Goal: Task Accomplishment & Management: Manage account settings

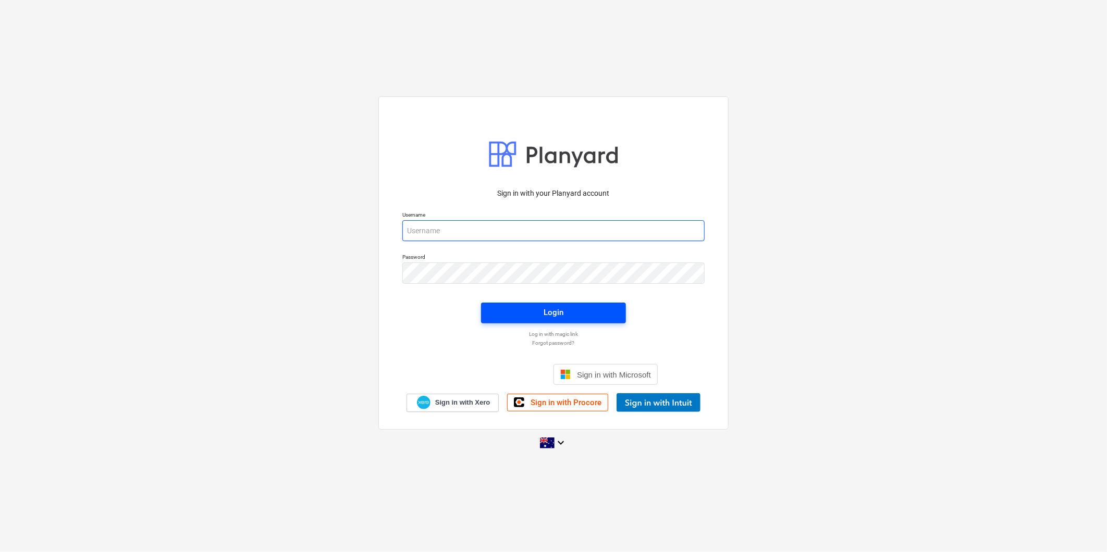
type input "[EMAIL_ADDRESS][DOMAIN_NAME]"
click at [593, 315] on span "Login" at bounding box center [553, 313] width 120 height 14
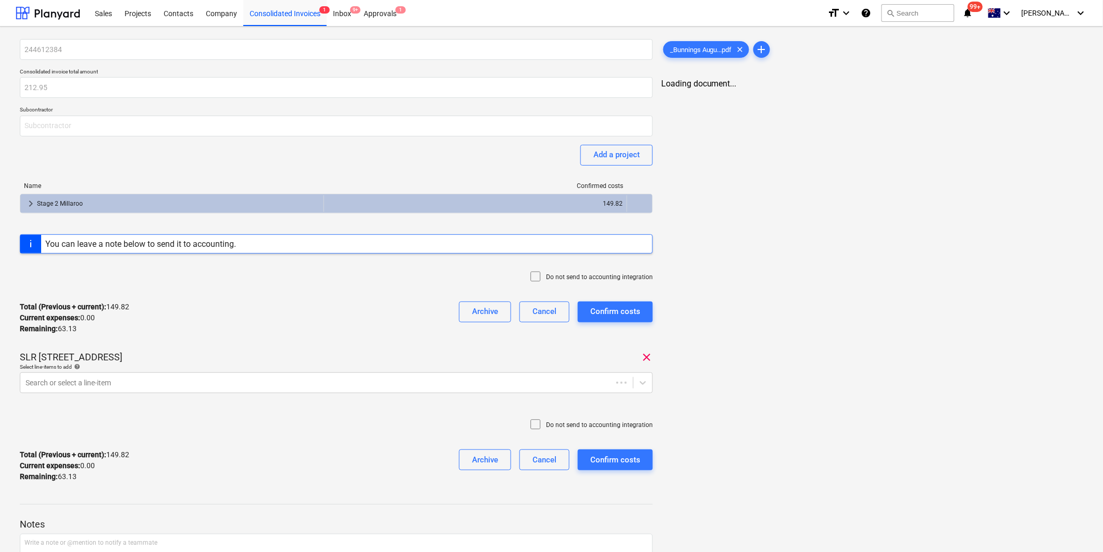
type input "Bunnings"
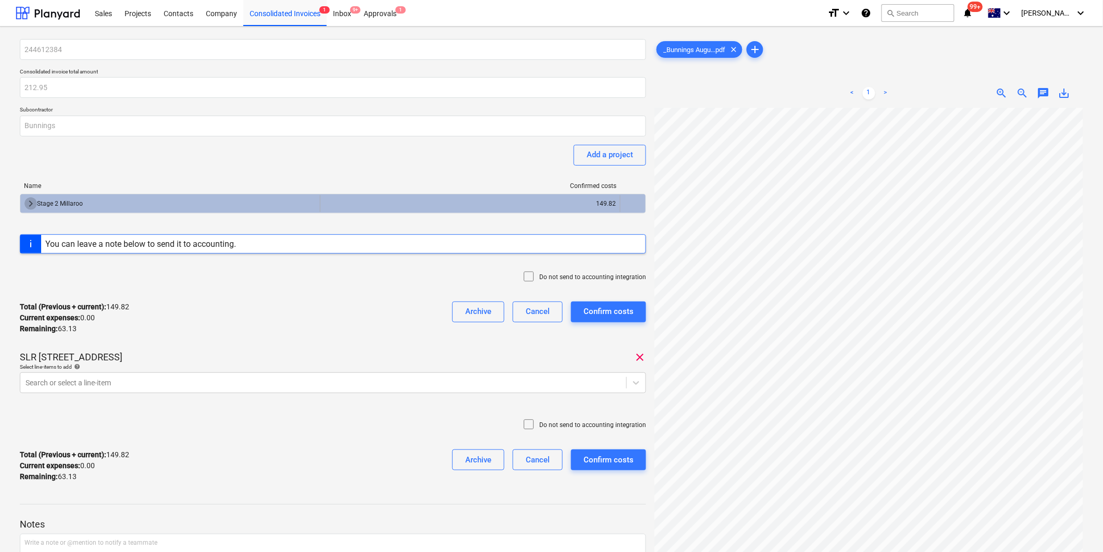
click at [29, 205] on span "keyboard_arrow_right" at bounding box center [30, 203] width 13 height 13
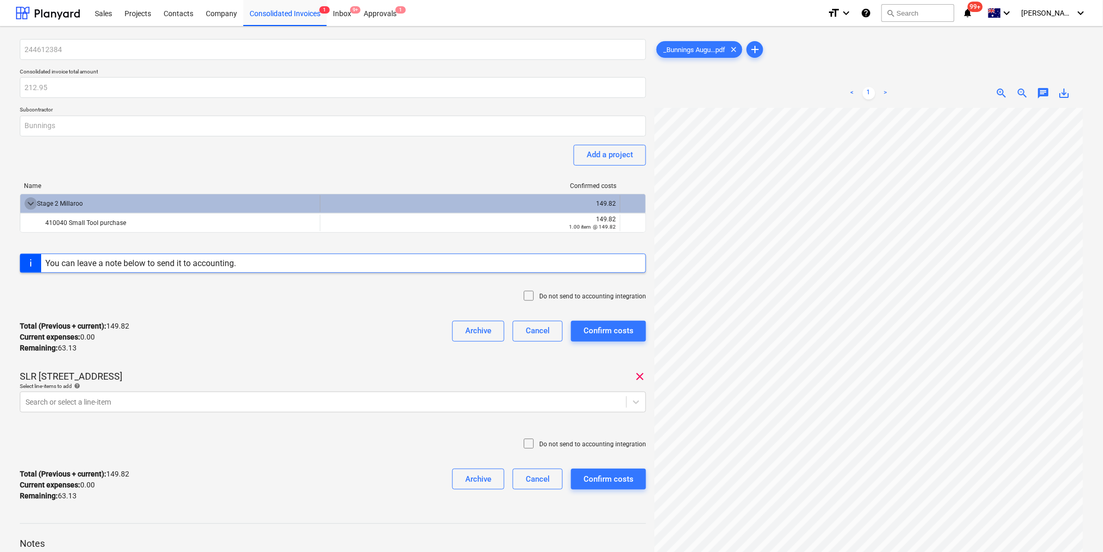
click at [30, 203] on span "keyboard_arrow_down" at bounding box center [30, 203] width 13 height 13
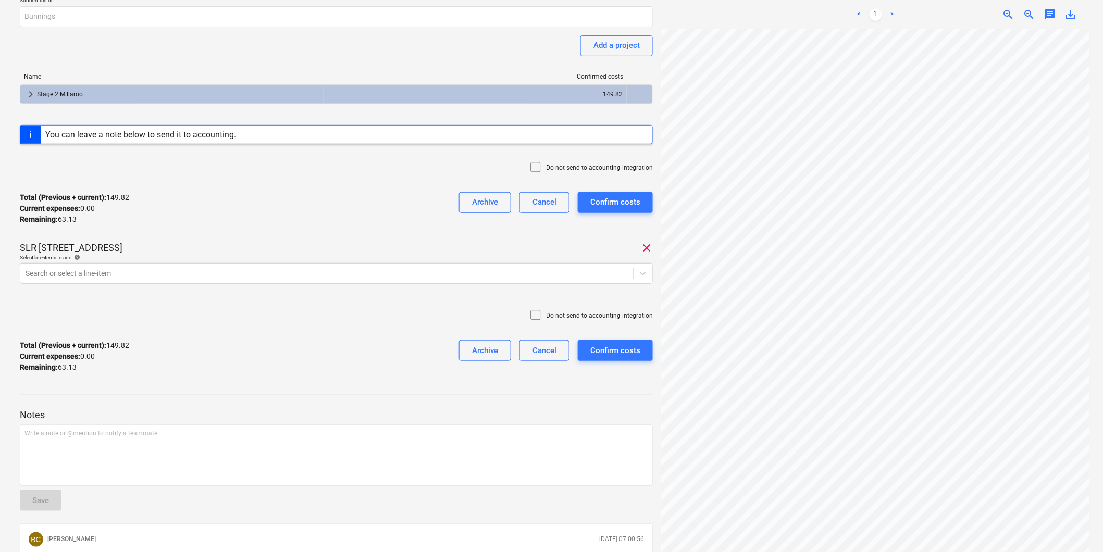
scroll to position [198, 0]
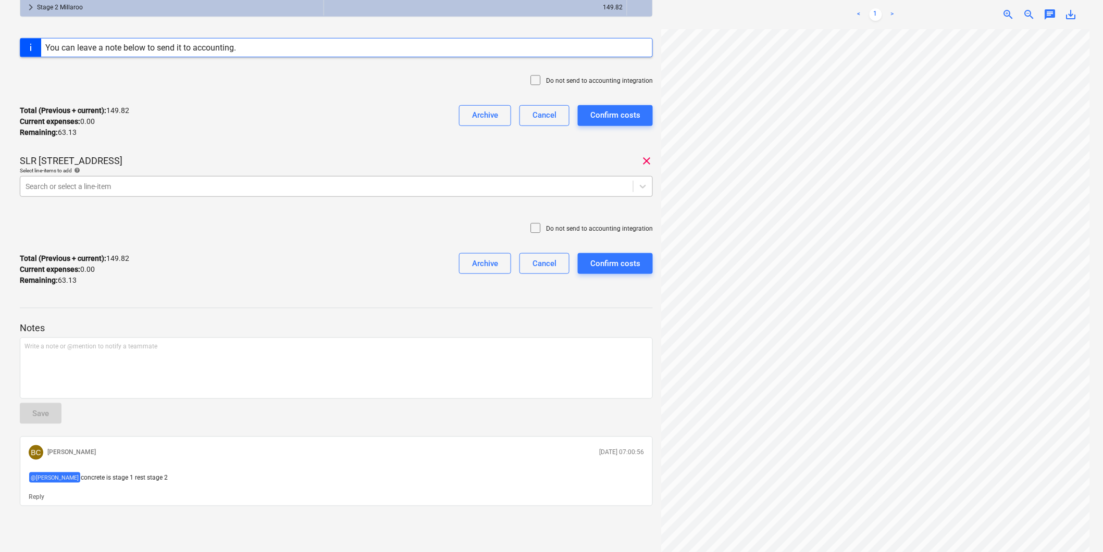
click at [69, 190] on div at bounding box center [327, 186] width 602 height 10
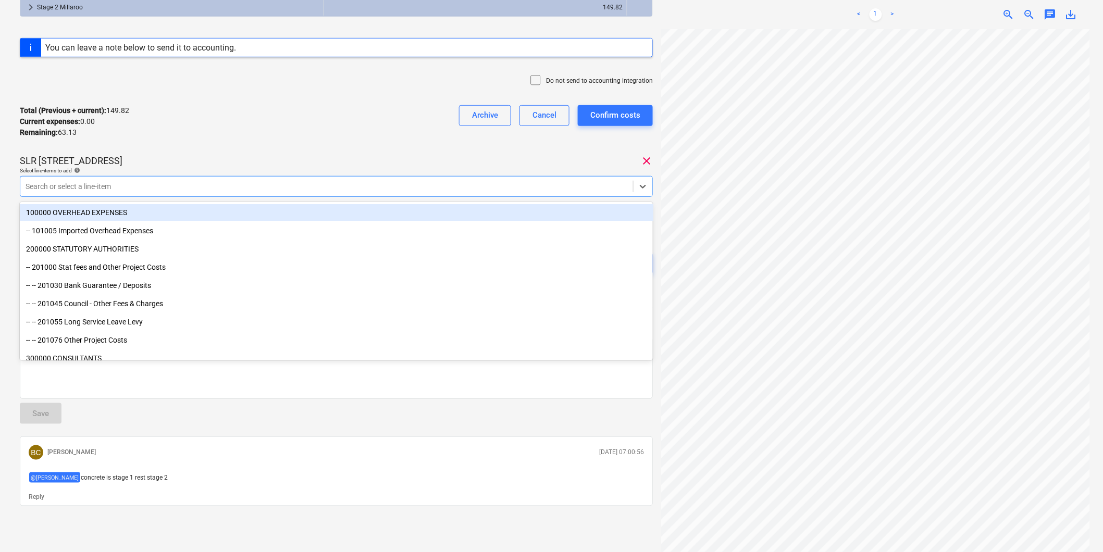
click at [368, 194] on div "Search or select a line-item" at bounding box center [336, 186] width 633 height 21
type input "concrete"
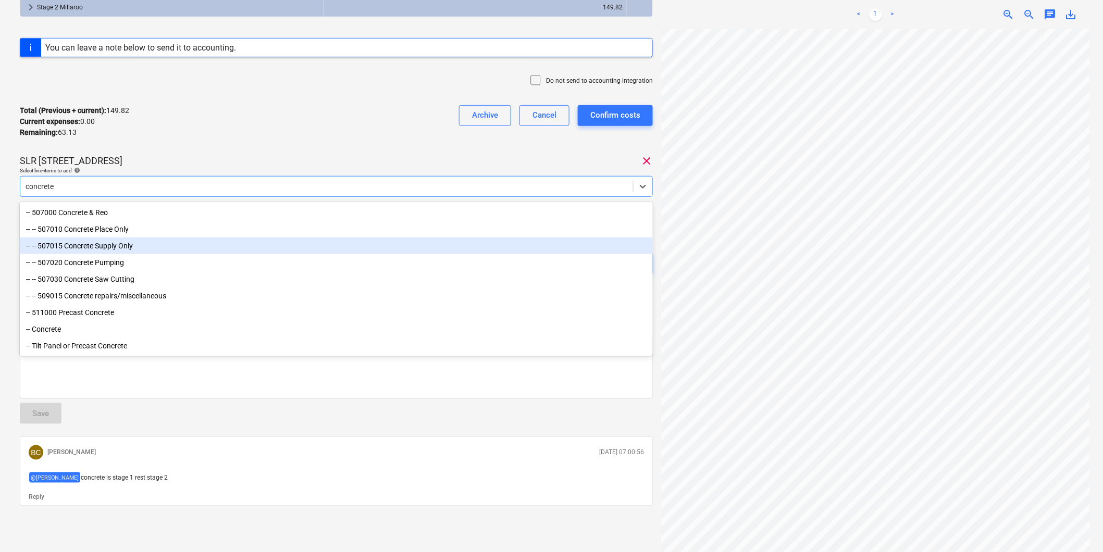
click at [177, 241] on div "-- -- 507015 Concrete Supply Only" at bounding box center [337, 246] width 634 height 17
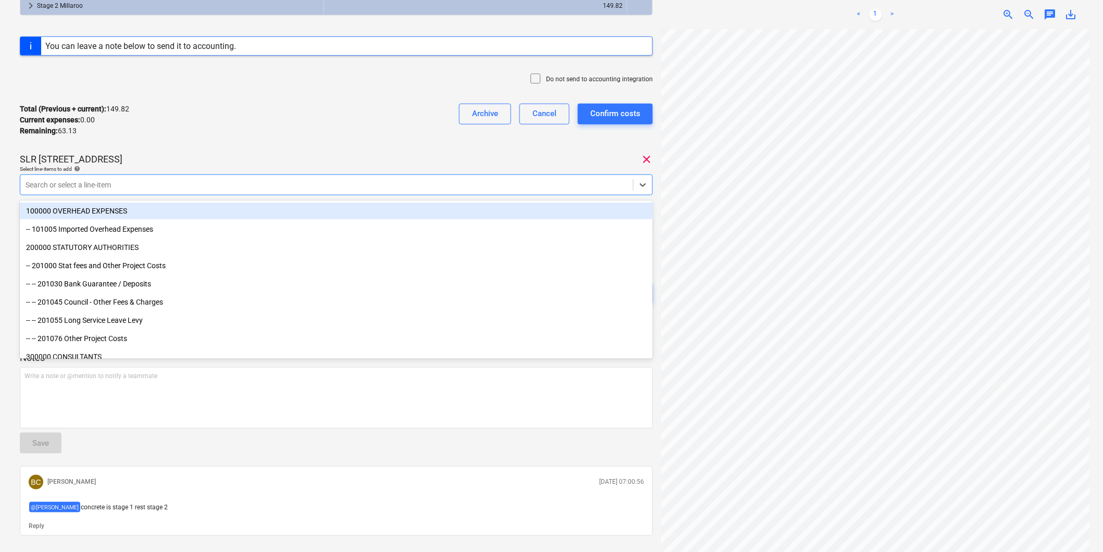
click at [168, 137] on div "Total (Previous + current) : 149.82 Current expenses : 0.00 Remaining : 63.13 A…" at bounding box center [336, 120] width 633 height 50
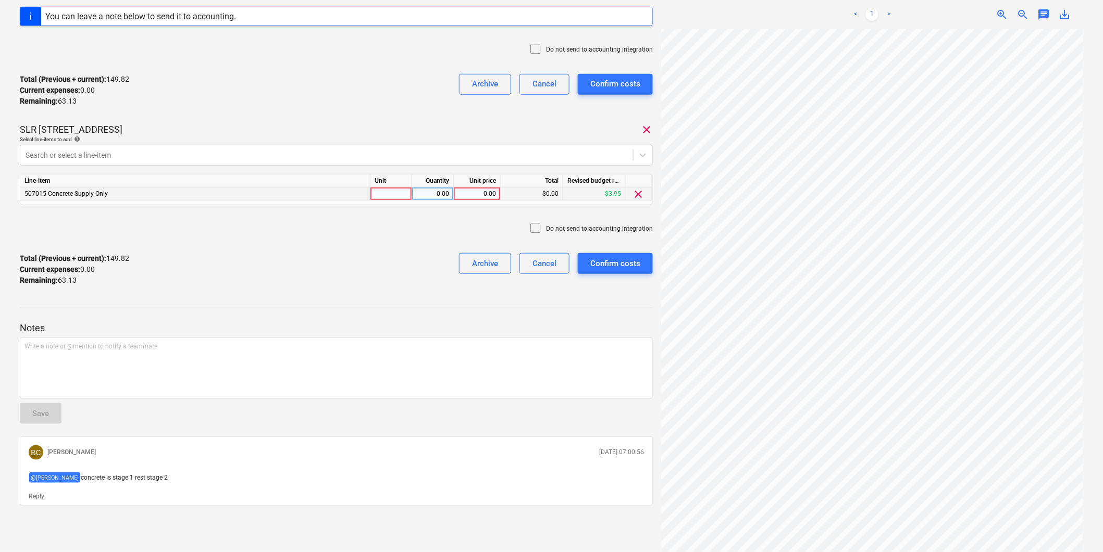
scroll to position [236, 126]
click at [386, 190] on div at bounding box center [391, 194] width 42 height 13
type input "1"
type input "item"
type input "69.44"
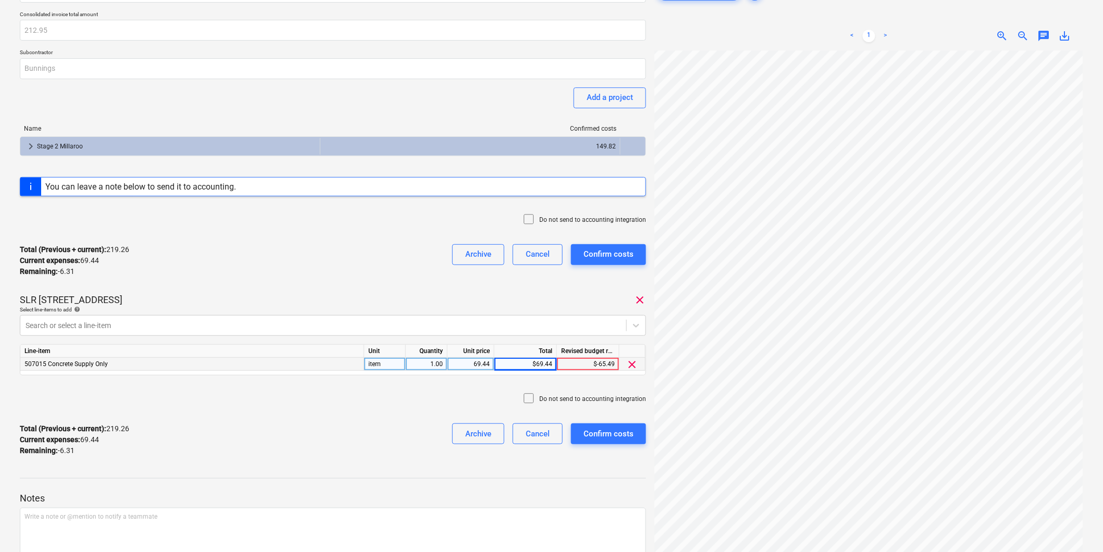
scroll to position [58, 0]
click at [28, 145] on span "keyboard_arrow_right" at bounding box center [30, 146] width 13 height 13
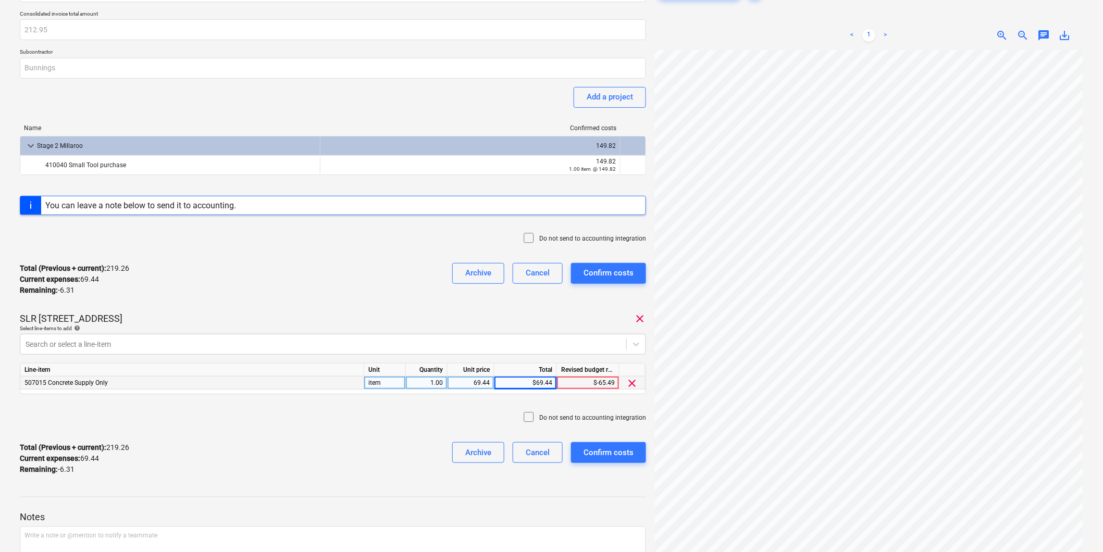
click at [613, 175] on div "410040 Small Tool purchase 149.82 1.00 item @ 149.82" at bounding box center [333, 165] width 626 height 20
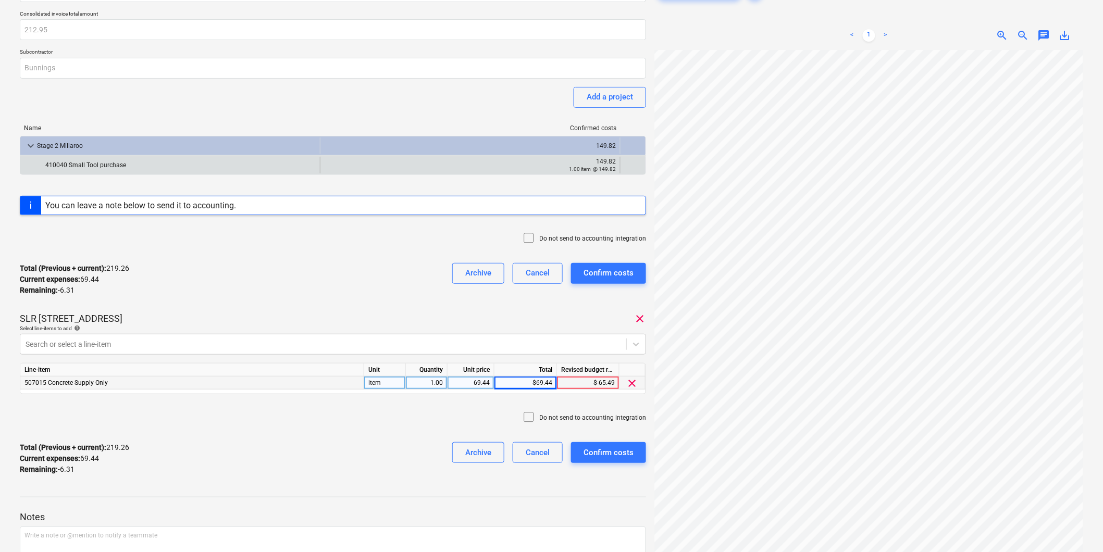
click at [605, 167] on small "1.00 item @ 149.82" at bounding box center [592, 169] width 47 height 6
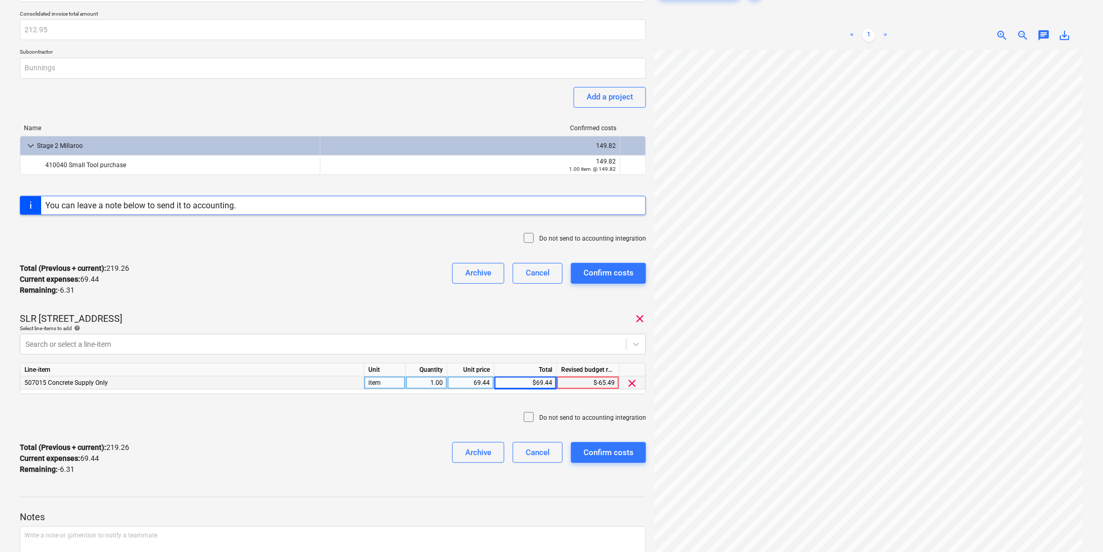
scroll to position [116, 0]
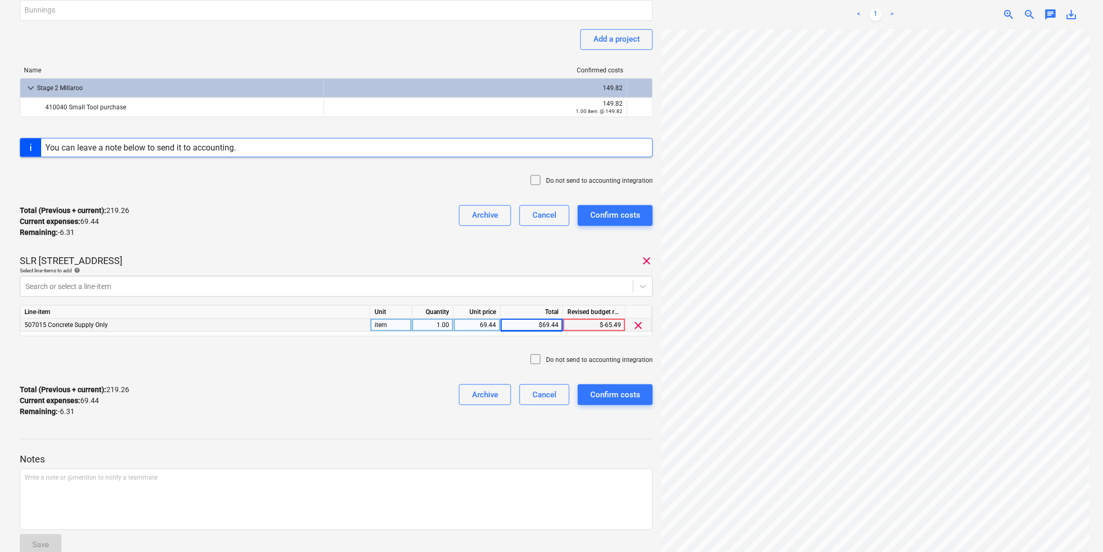
click at [343, 215] on div "Total (Previous + current) : 219.26 Current expenses : 69.44 Remaining : -6.31 …" at bounding box center [336, 222] width 633 height 50
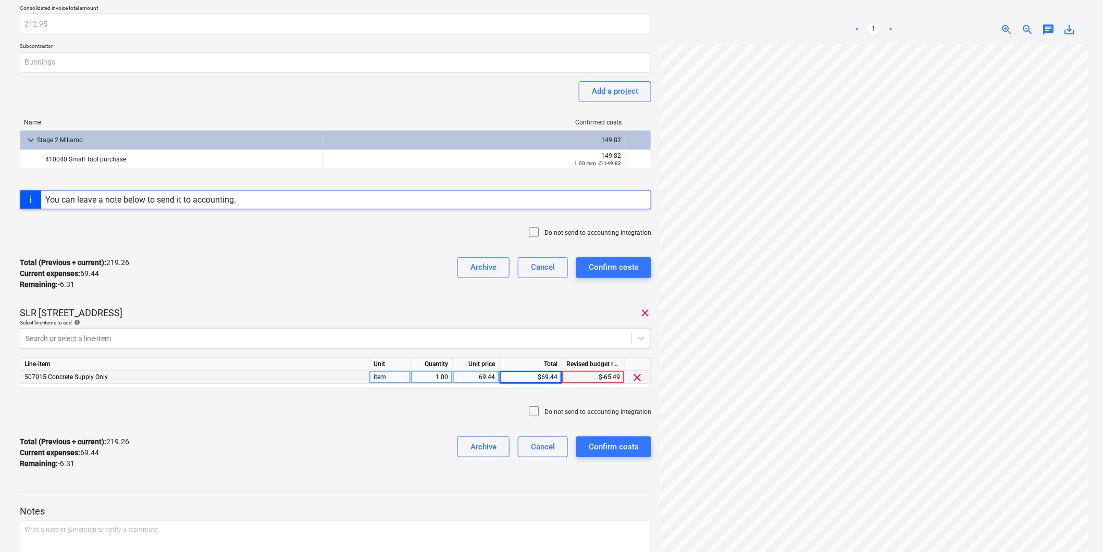
scroll to position [0, 0]
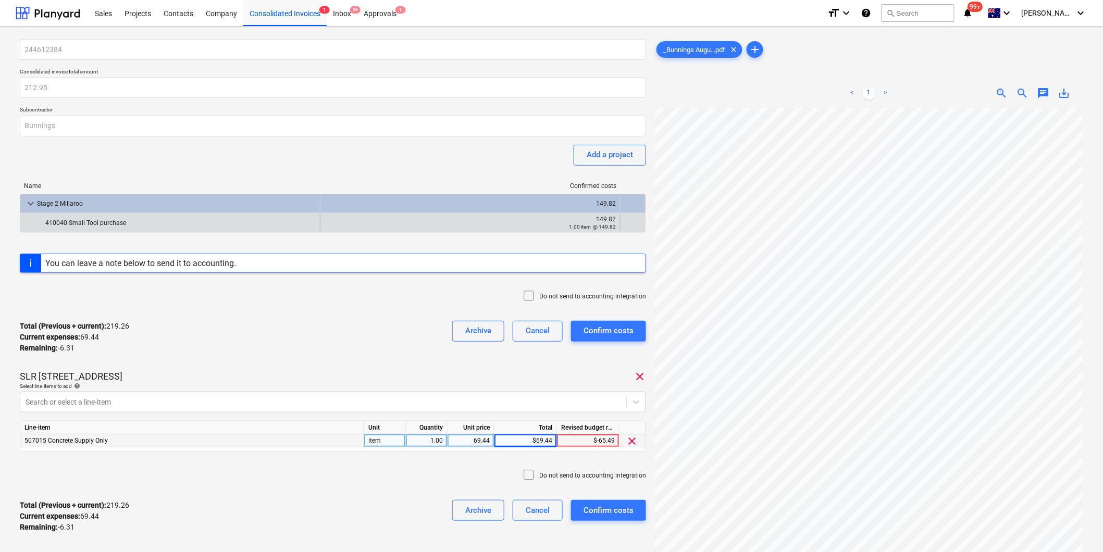
click at [376, 219] on div "149.82" at bounding box center [470, 219] width 291 height 7
drag, startPoint x: 580, startPoint y: 227, endPoint x: 592, endPoint y: 226, distance: 11.5
click at [581, 227] on small "1.00 item @ 149.82" at bounding box center [592, 227] width 47 height 6
click at [592, 226] on small "1.00 item @ 149.82" at bounding box center [592, 227] width 47 height 6
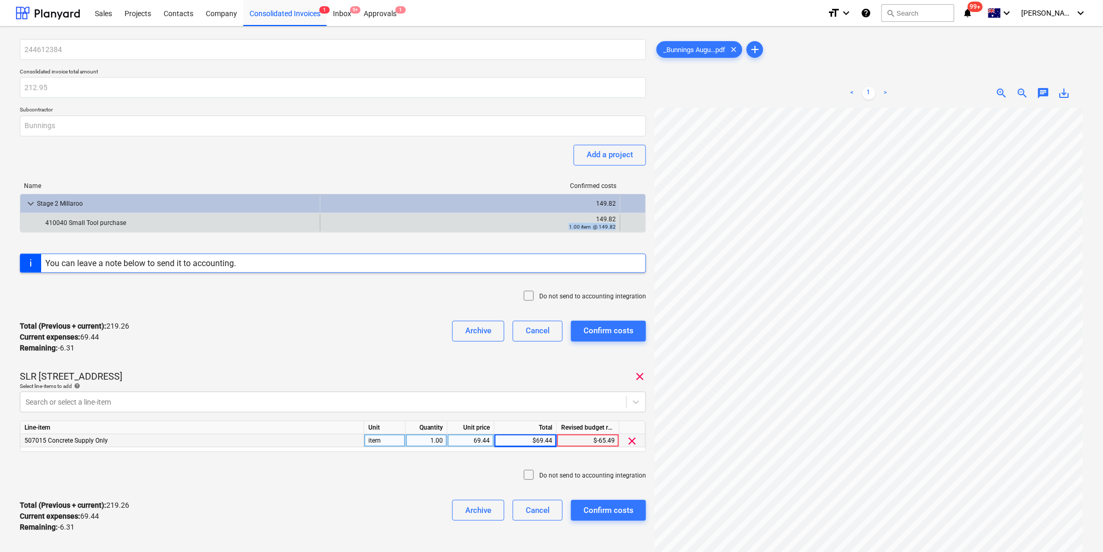
click at [592, 226] on small "1.00 item @ 149.82" at bounding box center [592, 227] width 47 height 6
click at [476, 221] on div "149.82" at bounding box center [470, 219] width 291 height 7
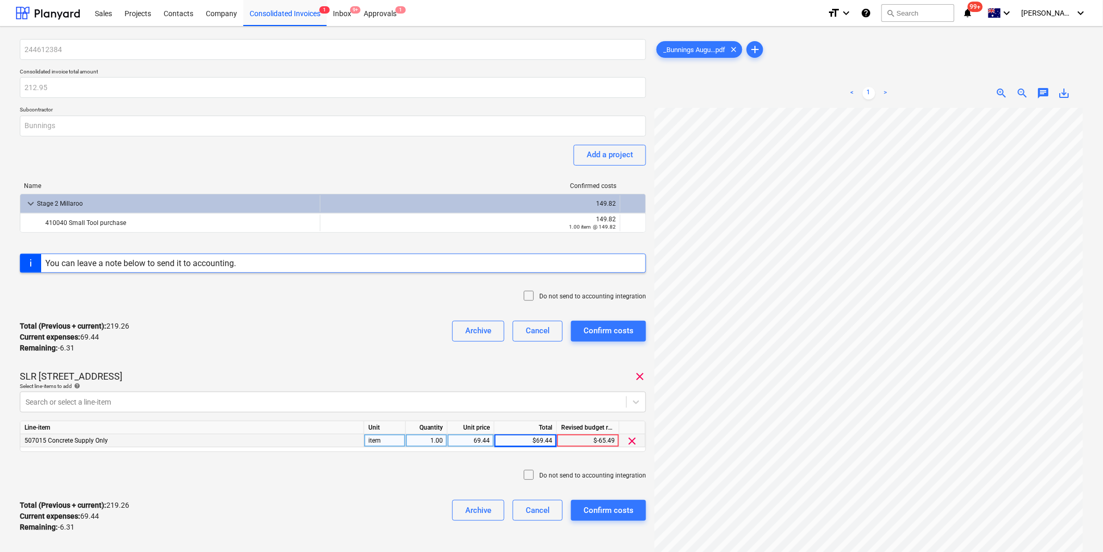
scroll to position [252, 119]
click at [990, 96] on div "< 1 > zoom_in zoom_out chat 0 save_alt" at bounding box center [868, 355] width 429 height 552
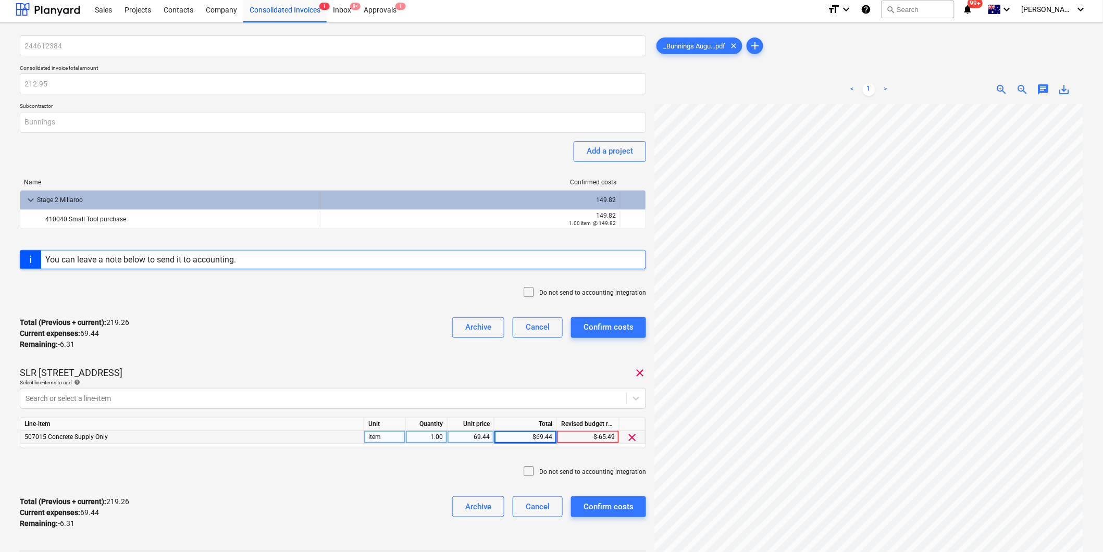
scroll to position [0, 0]
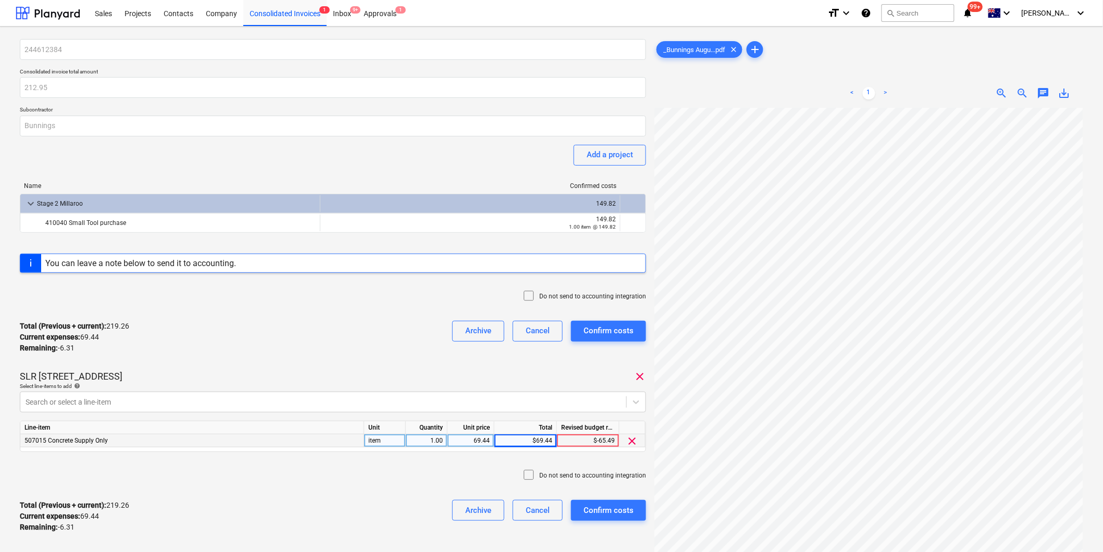
drag, startPoint x: 376, startPoint y: 263, endPoint x: 544, endPoint y: 268, distance: 167.9
click at [493, 267] on div "You can leave a note below to send it to accounting." at bounding box center [333, 263] width 626 height 19
click at [545, 268] on div "You can leave a note below to send it to accounting." at bounding box center [333, 263] width 626 height 19
click at [600, 145] on button "Add a project" at bounding box center [610, 155] width 72 height 21
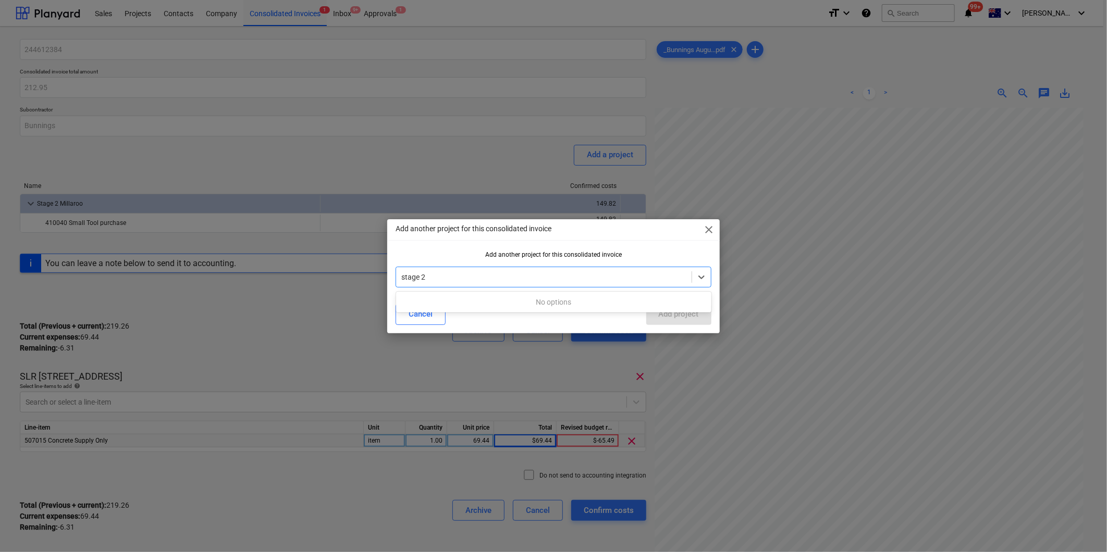
type input "stage 2"
click at [702, 237] on div "Add another project for this consolidated invoice close Add another project for…" at bounding box center [553, 276] width 332 height 114
click at [702, 231] on div "Add another project for this consolidated invoice close" at bounding box center [553, 229] width 332 height 21
click at [707, 230] on span "close" at bounding box center [709, 230] width 13 height 13
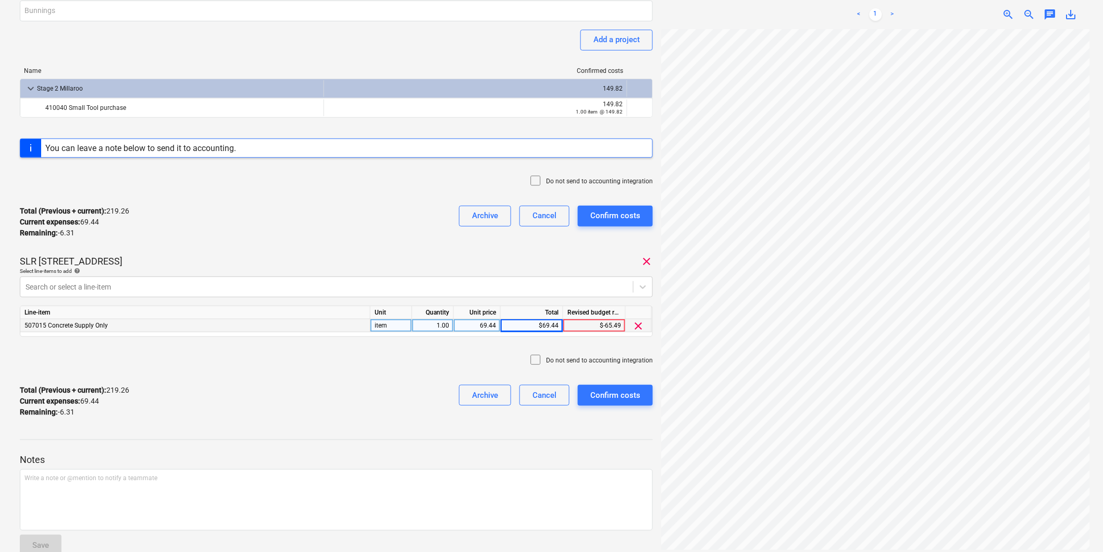
scroll to position [116, 0]
click at [482, 318] on div "Unit price" at bounding box center [477, 312] width 47 height 13
click at [482, 322] on div "69.44" at bounding box center [477, 325] width 38 height 13
type input "63.13"
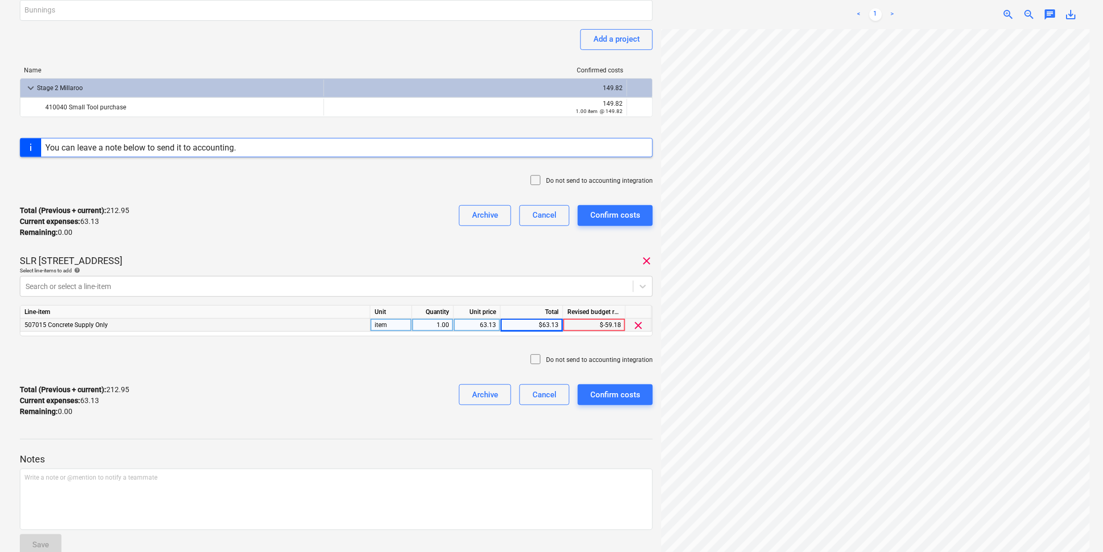
click at [962, 437] on html "Sales Projects Contacts Company Consolidated Invoices 1 Inbox 9+ Approvals 1 fo…" at bounding box center [551, 160] width 1103 height 552
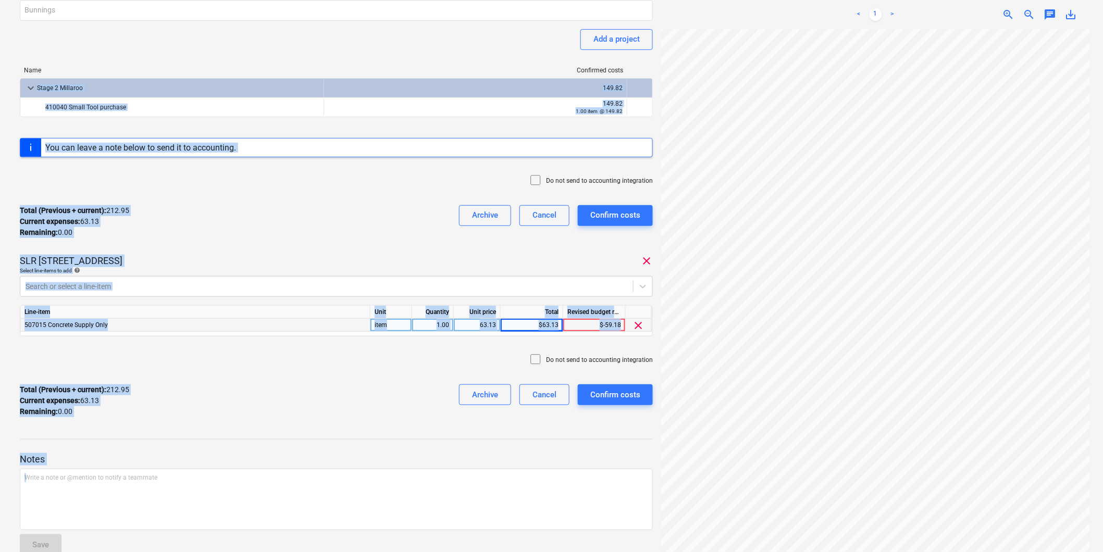
click at [709, 97] on div "244612384 Consolidated invoice total amount 212.95 Subcontractor Bunnings Add a…" at bounding box center [552, 297] width 1072 height 756
click at [631, 171] on div "Do not send to accounting integration" at bounding box center [336, 181] width 633 height 31
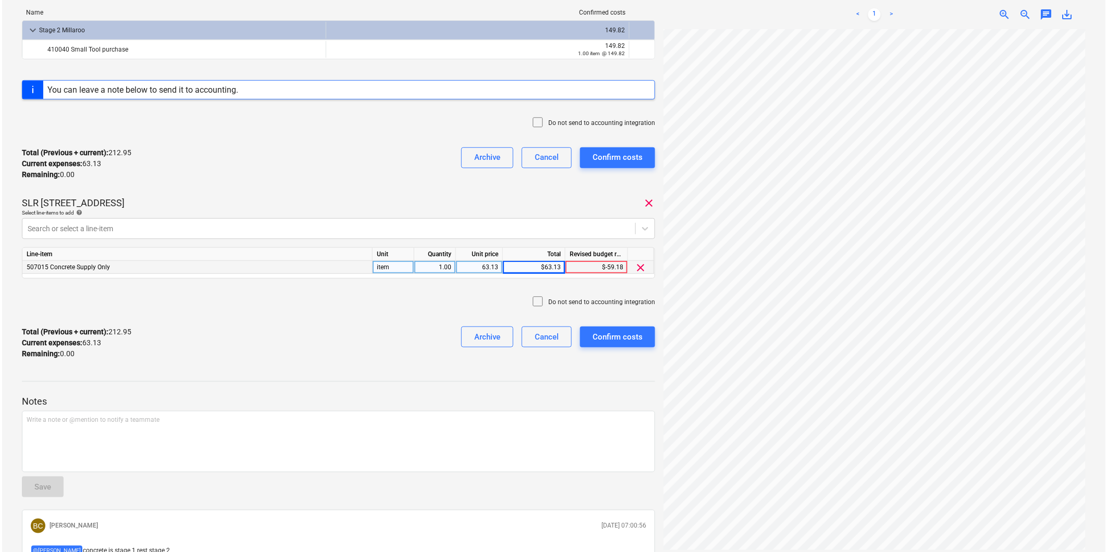
scroll to position [252, 120]
click at [622, 333] on div "Confirm costs" at bounding box center [615, 337] width 50 height 14
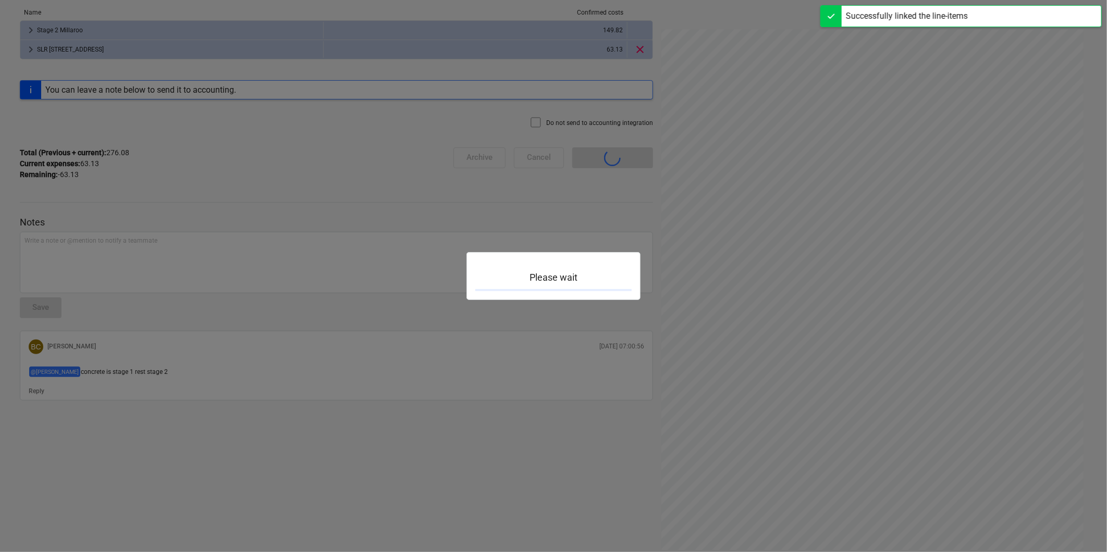
scroll to position [91, 0]
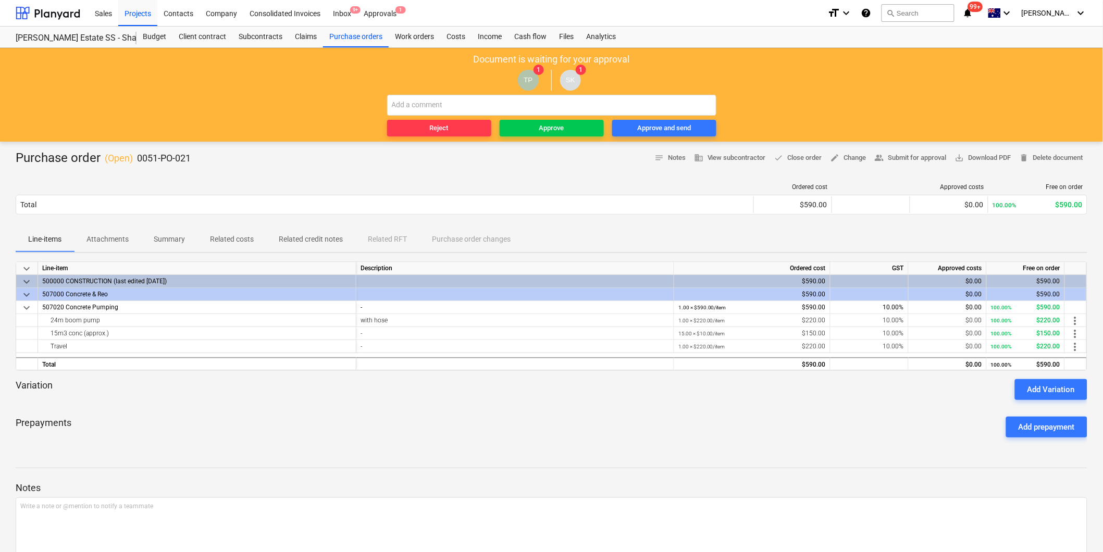
click at [107, 233] on span "Attachments" at bounding box center [107, 239] width 67 height 17
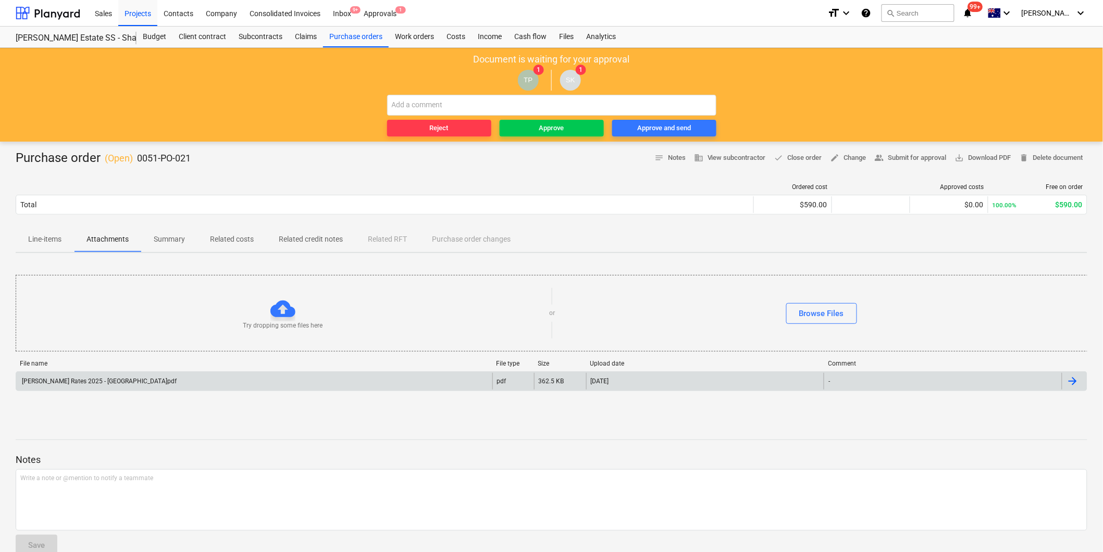
click at [120, 372] on div "Mayne CP Rates 2025 - Brisbane.pdf pdf 362.5 KB 12.09.2025 -" at bounding box center [552, 382] width 1072 height 20
click at [116, 379] on div "Mayne CP Rates 2025 - Brisbane.pdf" at bounding box center [98, 381] width 156 height 7
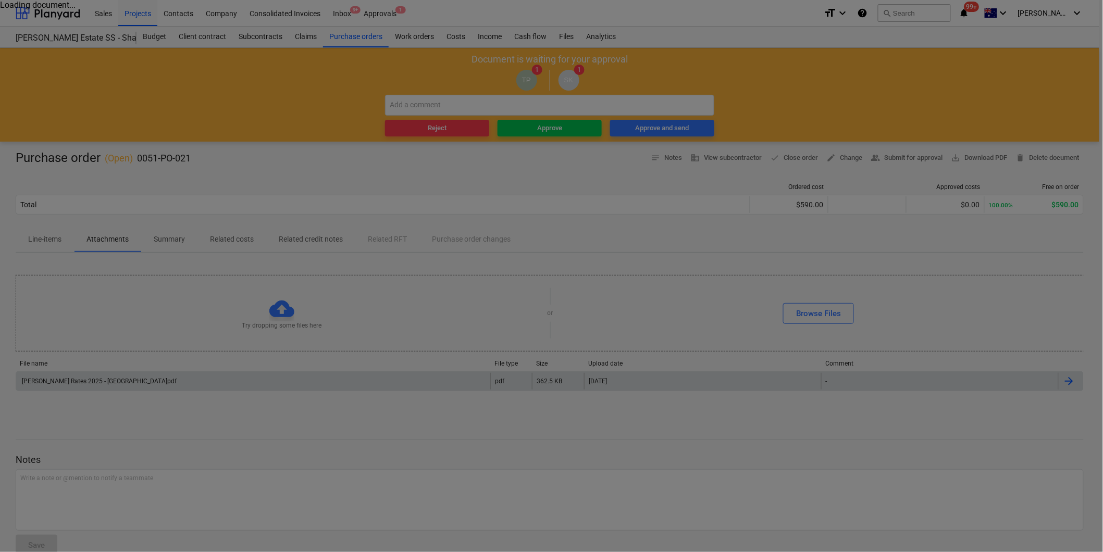
click at [83, 372] on div at bounding box center [551, 276] width 1103 height 552
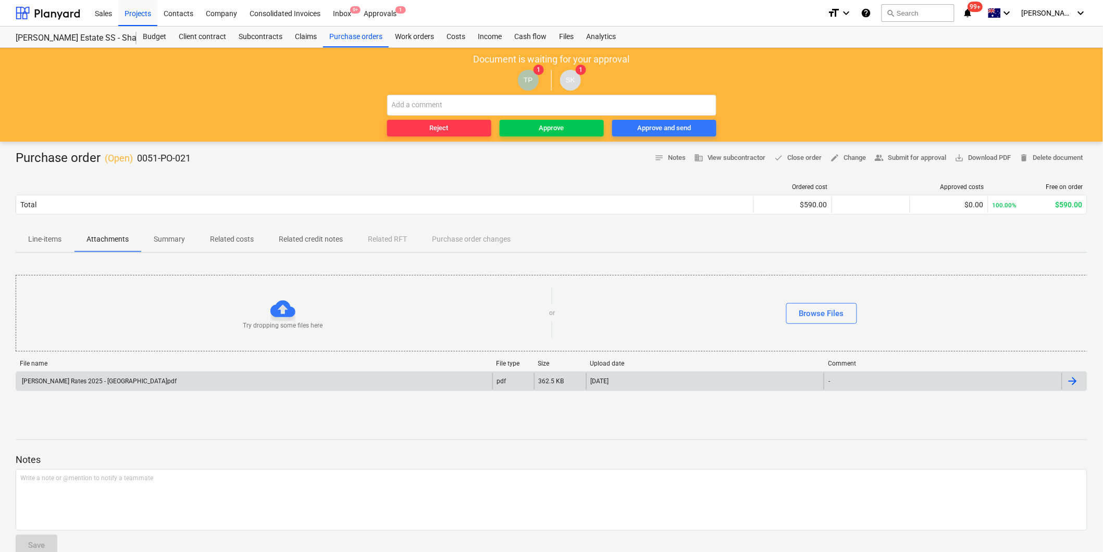
click at [87, 386] on div "Mayne CP Rates 2025 - Brisbane.pdf" at bounding box center [254, 381] width 476 height 17
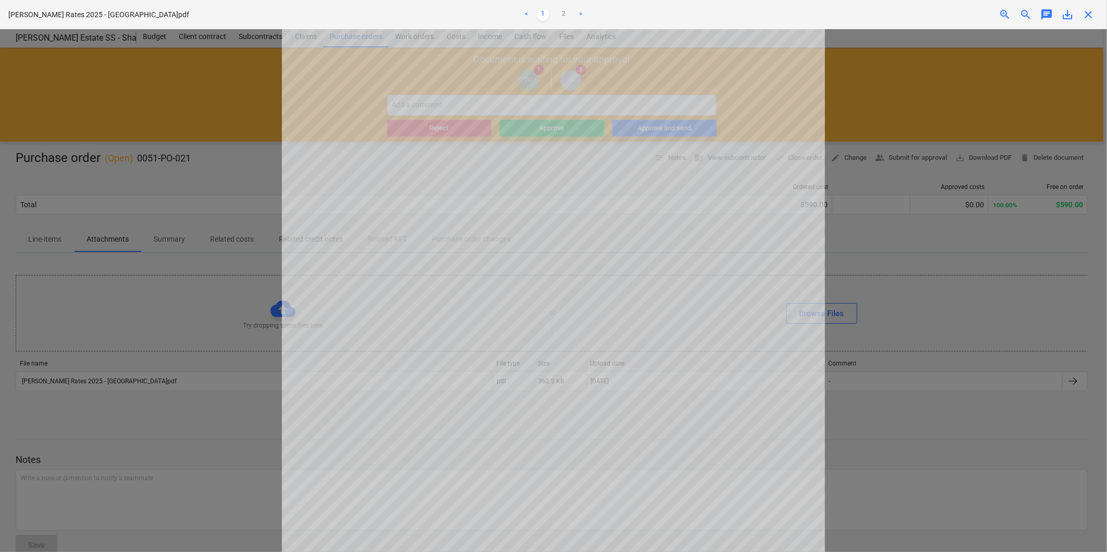
click at [174, 279] on div at bounding box center [553, 290] width 1107 height 523
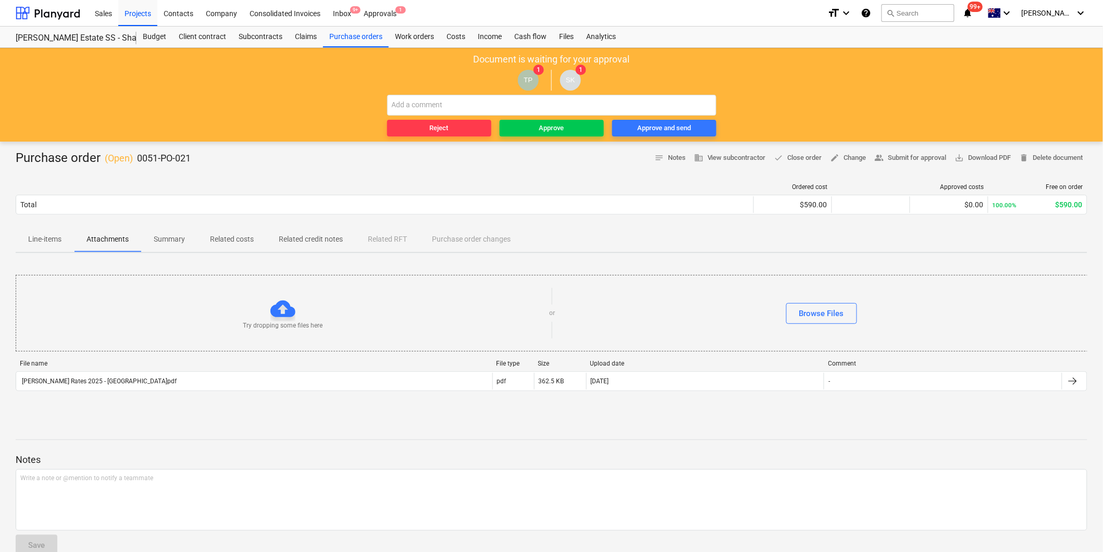
click at [48, 237] on p "Line-items" at bounding box center [44, 239] width 33 height 11
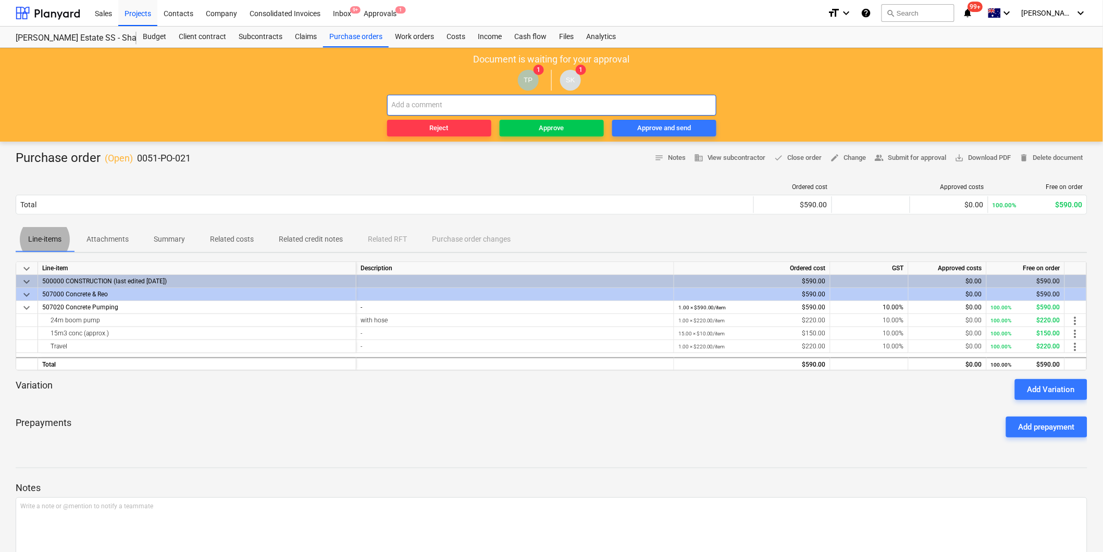
click at [613, 99] on input "text" at bounding box center [551, 105] width 329 height 21
type input "@"
type input "TJ allow for 4hrs pumping"
click at [459, 128] on span "Reject" at bounding box center [439, 128] width 96 height 12
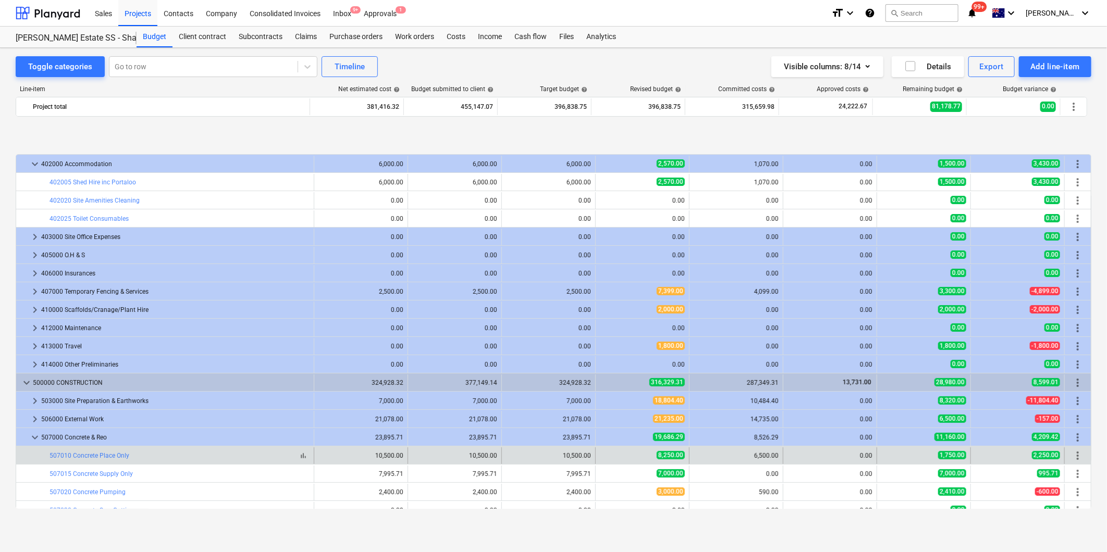
scroll to position [116, 0]
